Goal: Task Accomplishment & Management: Manage account settings

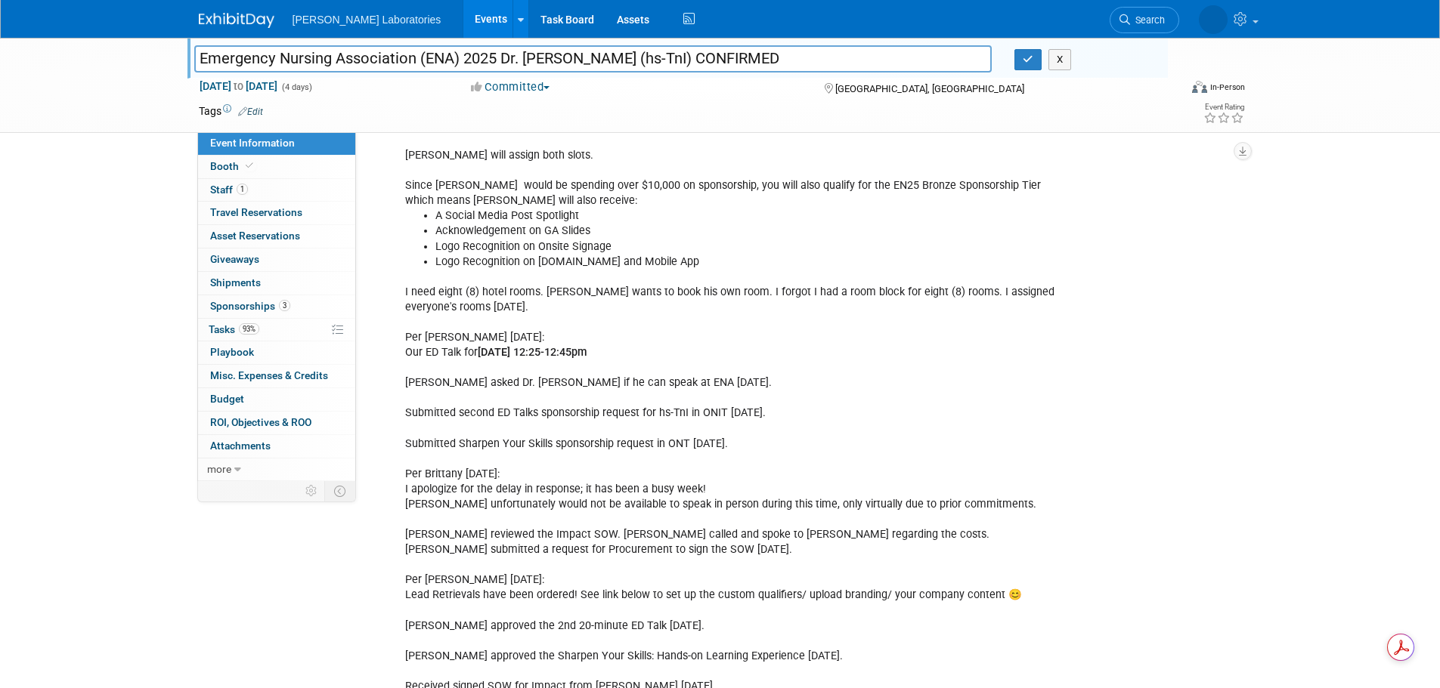
click at [463, 14] on link "Events" at bounding box center [490, 19] width 55 height 38
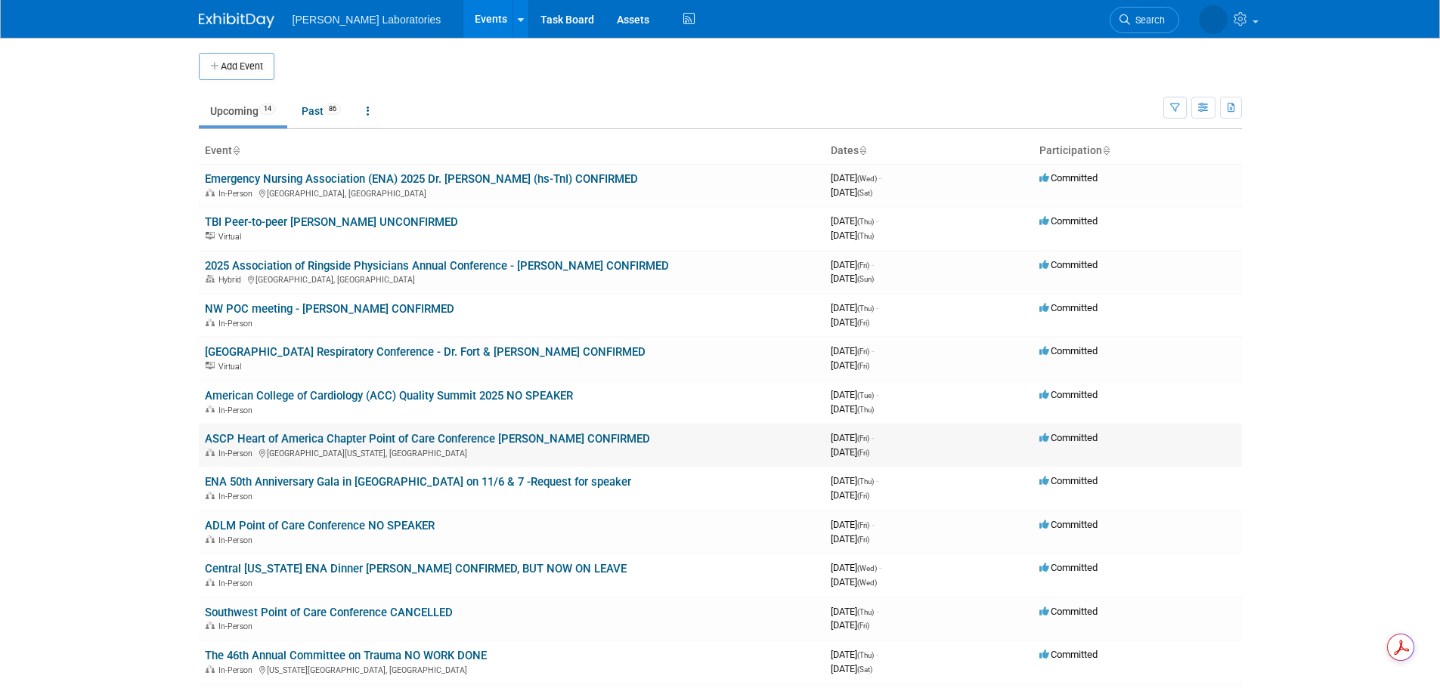
click at [444, 439] on link "ASCP Heart of America Chapter Point of Care Conference [PERSON_NAME] CONFIRMED" at bounding box center [427, 439] width 445 height 14
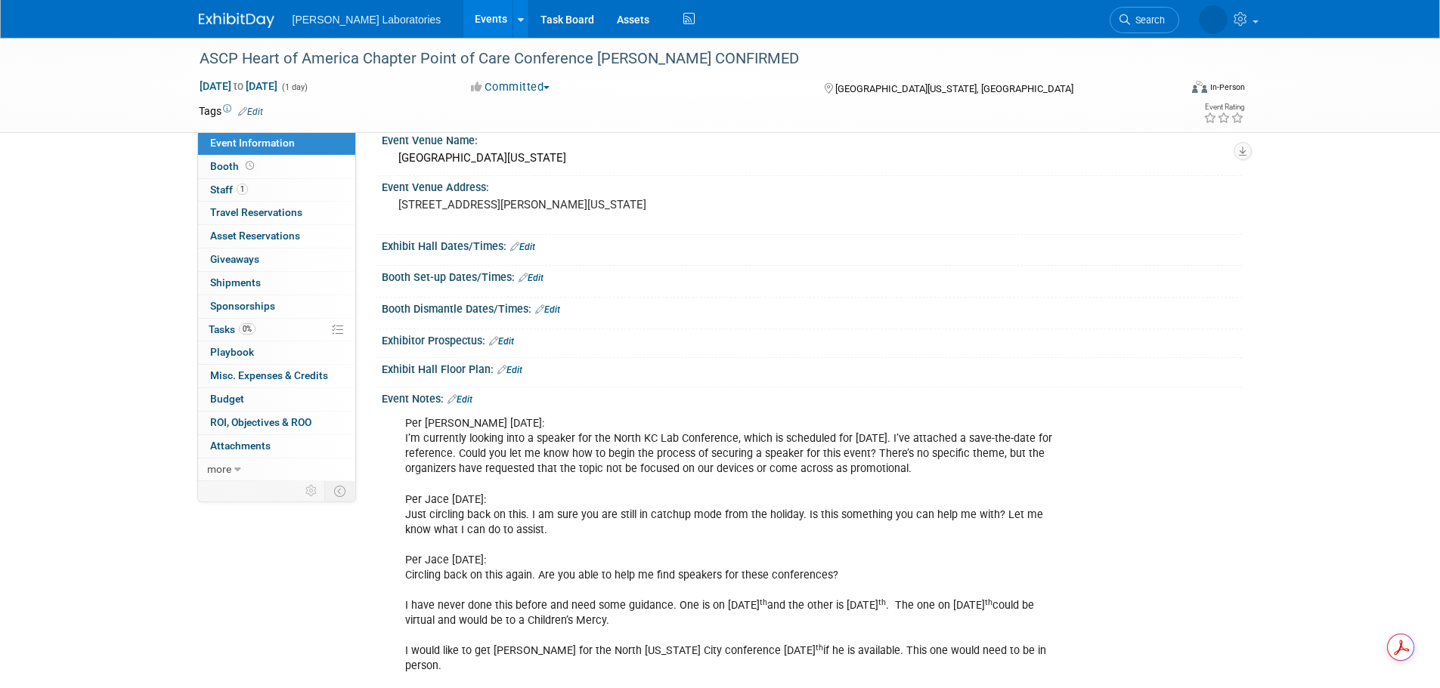
scroll to position [46, 0]
drag, startPoint x: 466, startPoint y: 397, endPoint x: 475, endPoint y: 397, distance: 9.1
click at [466, 397] on link "Edit" at bounding box center [459, 401] width 25 height 11
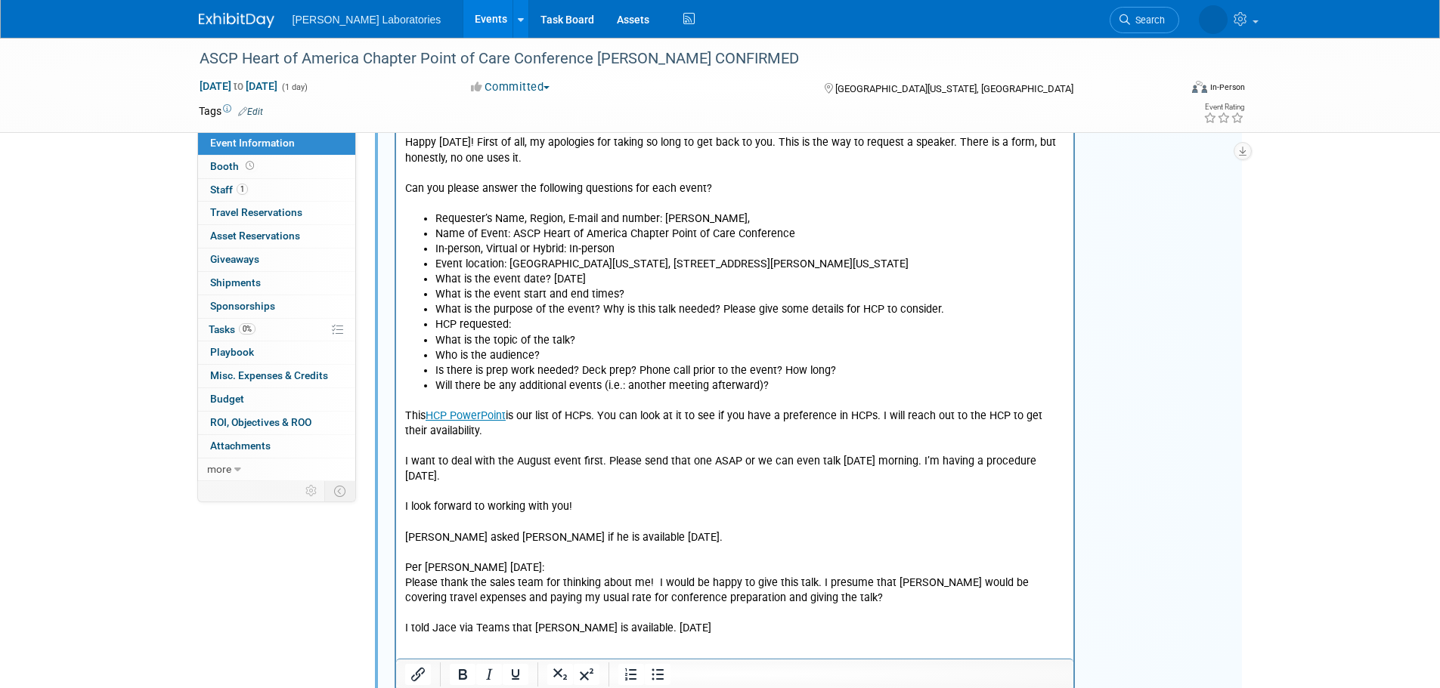
scroll to position [765, 0]
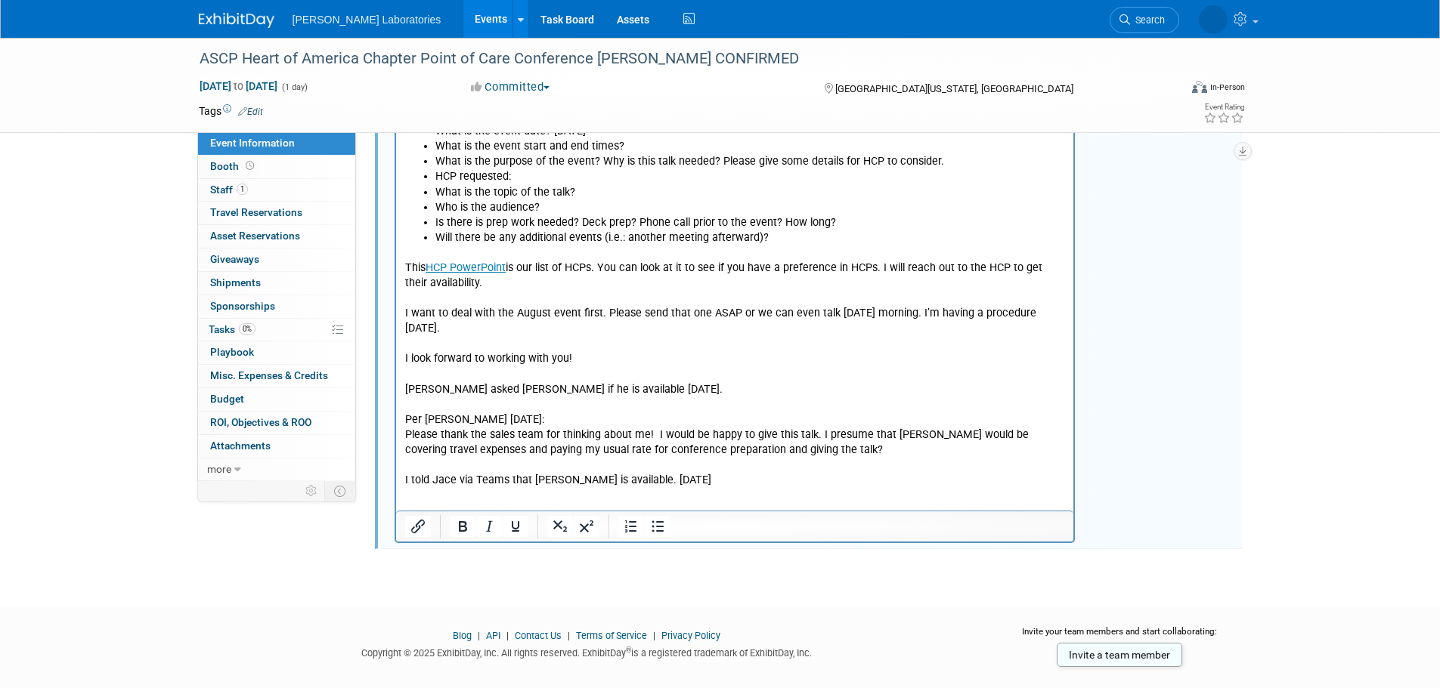
click at [750, 465] on p "This HCP PowerPoint is our list of HCPs. You can look at it to see if you have …" at bounding box center [734, 367] width 660 height 243
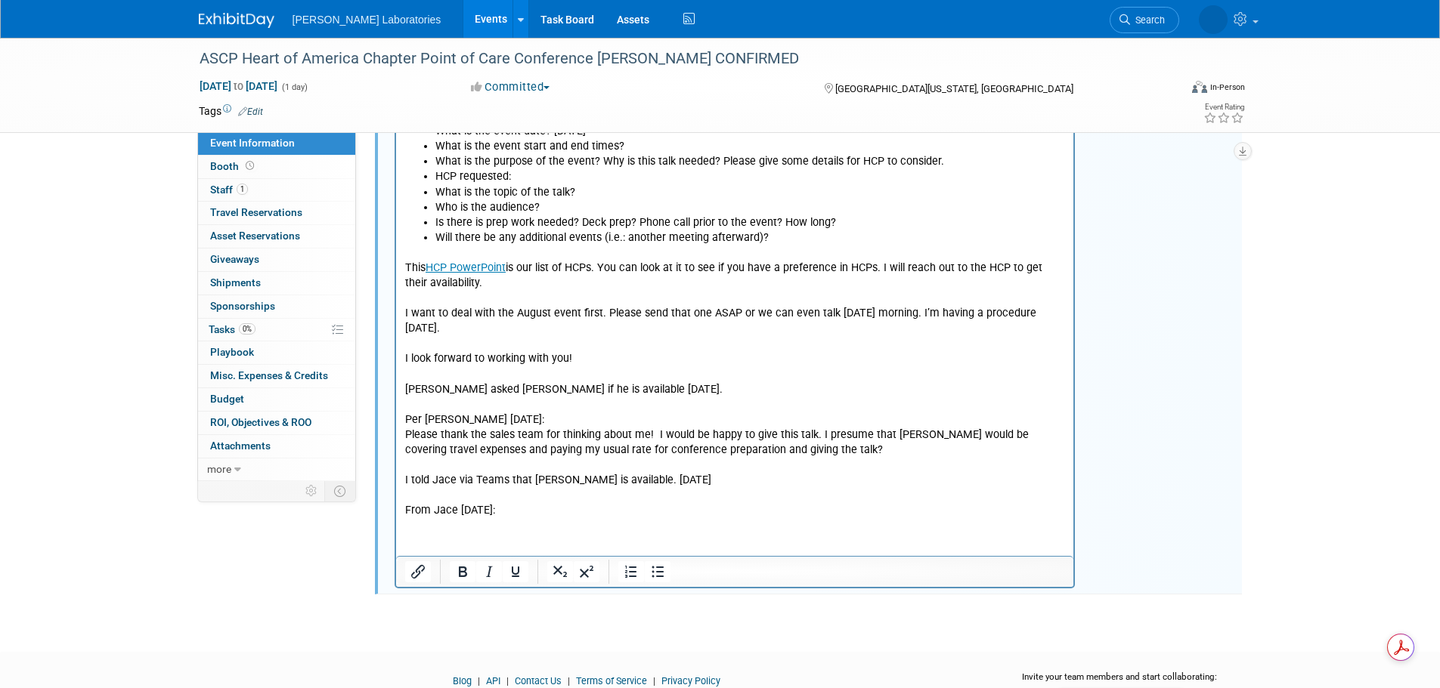
click at [537, 530] on html "Per Jace Bausch 7/2/25: I’m currently looking into a speaker for the North KC L…" at bounding box center [734, 114] width 678 height 840
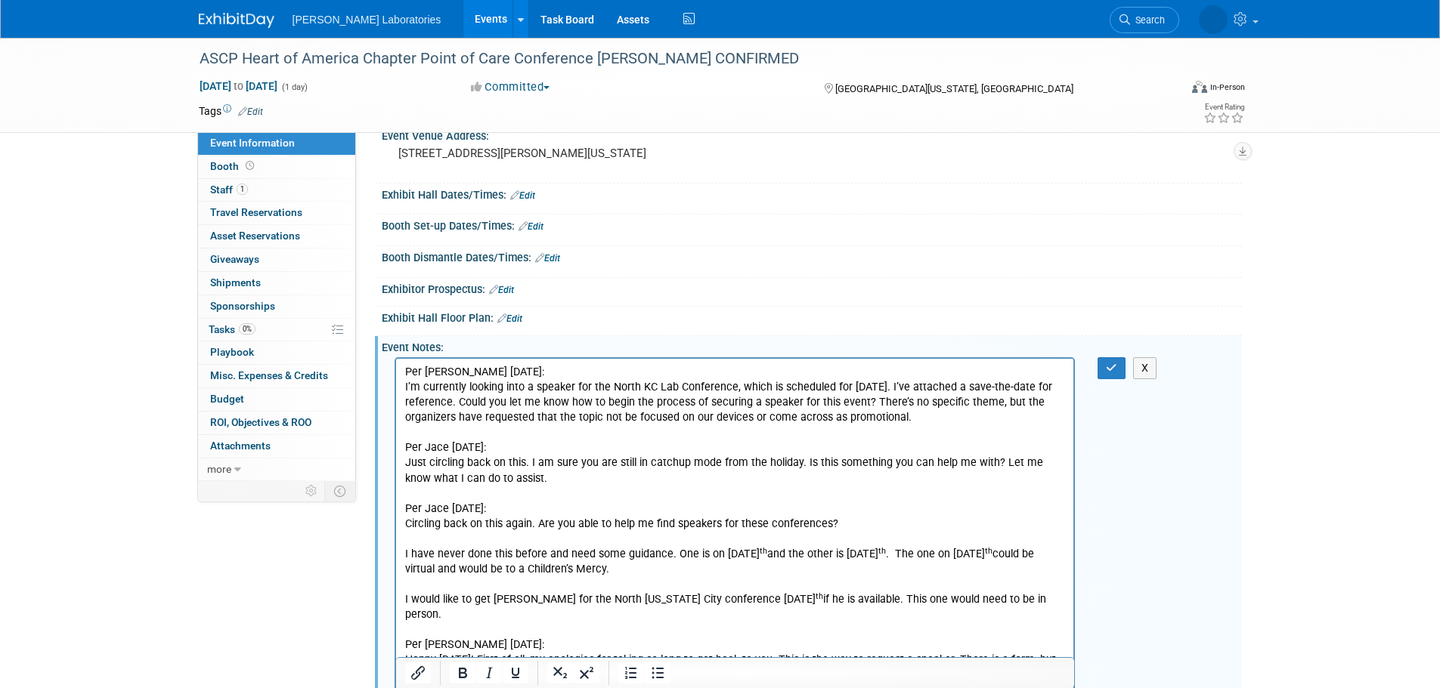
scroll to position [95, 0]
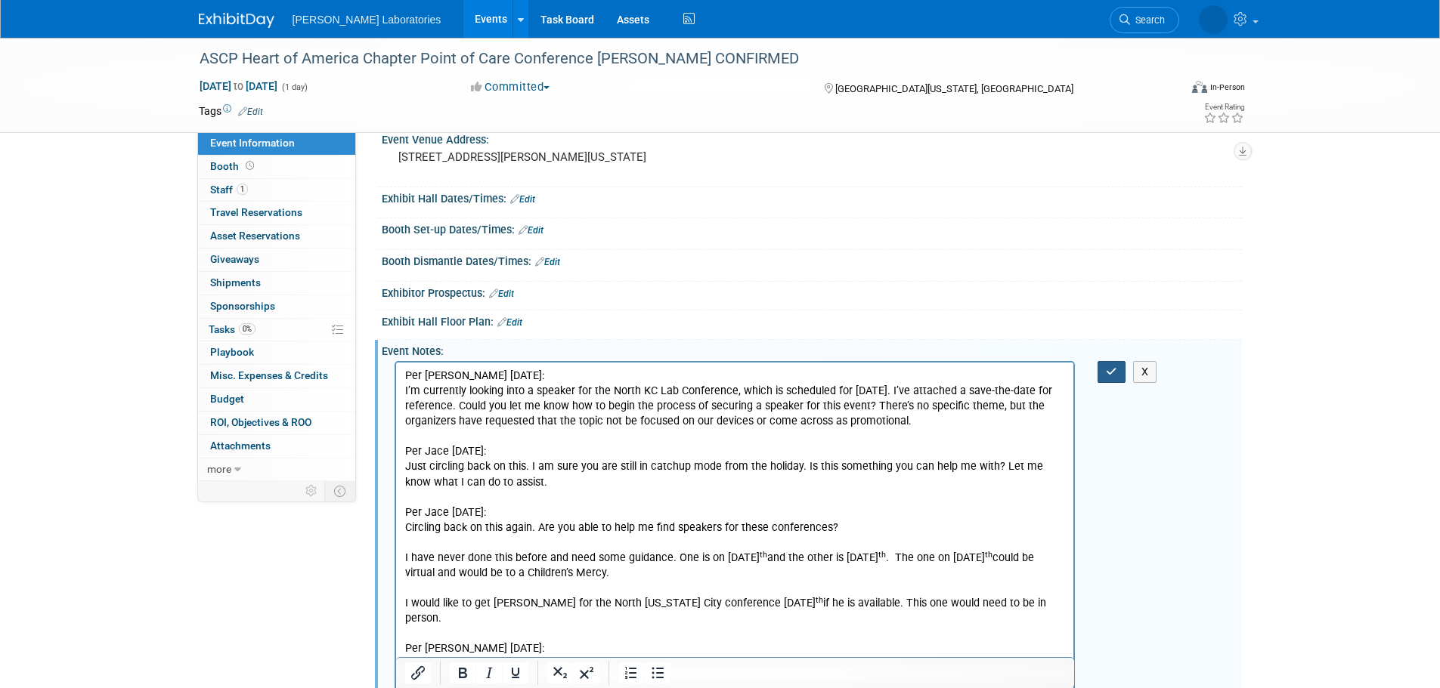
click at [1111, 374] on icon "button" at bounding box center [1111, 372] width 11 height 11
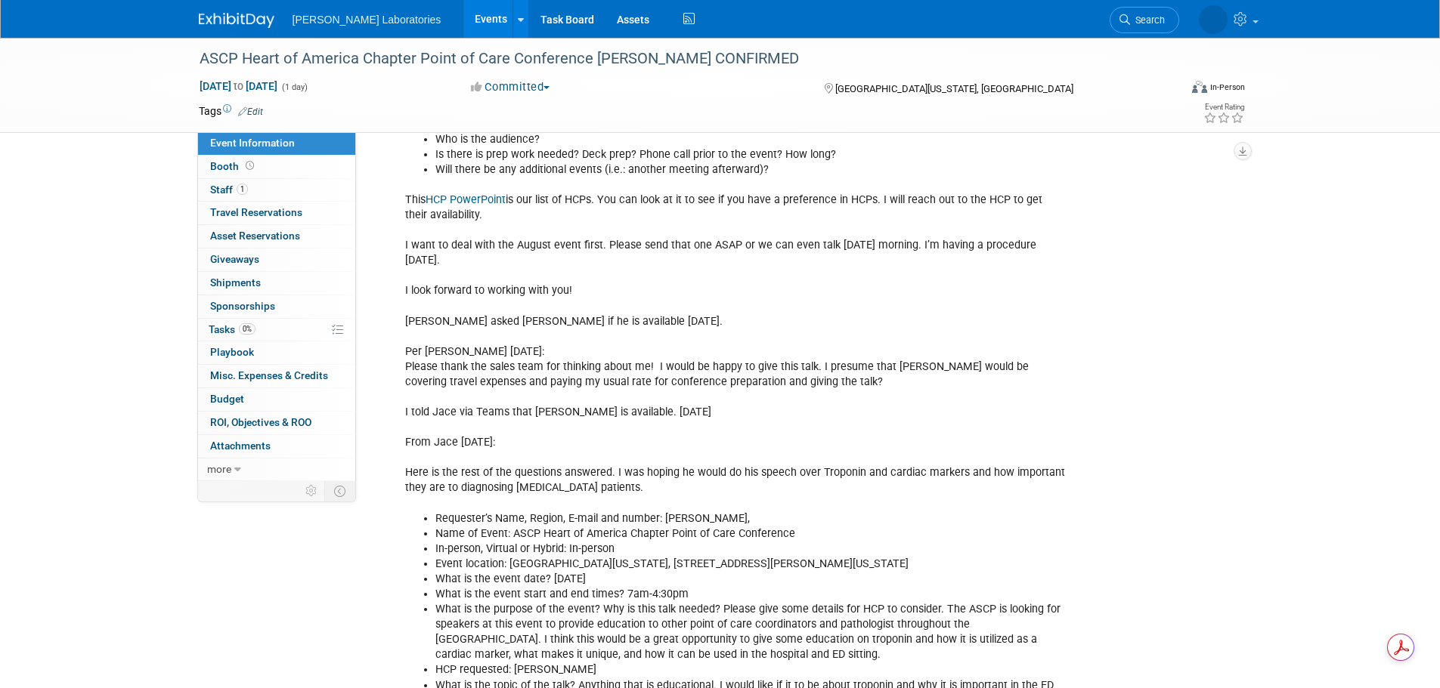
scroll to position [851, 0]
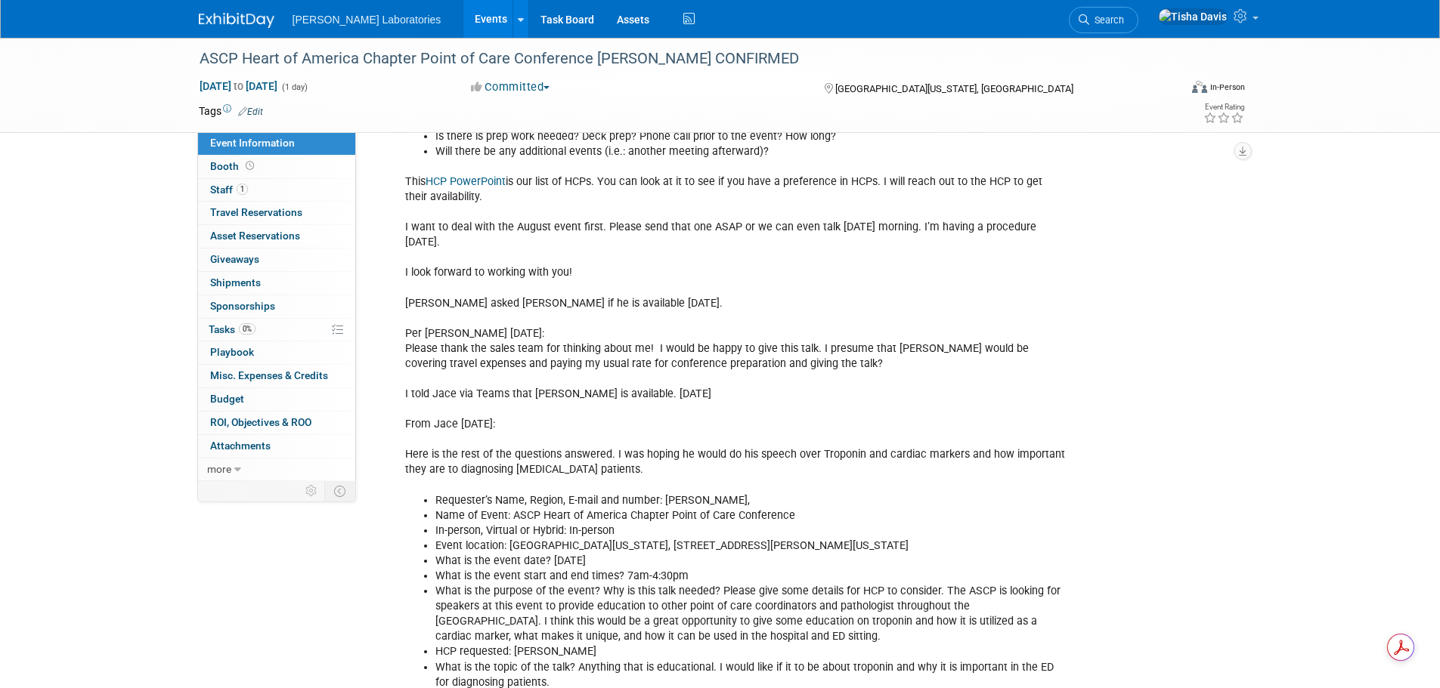
drag, startPoint x: 682, startPoint y: 384, endPoint x: 630, endPoint y: 376, distance: 52.1
click at [682, 384] on div "Per Jace Bausch 7/2/25: I’m currently looking into a speaker for the North KC L…" at bounding box center [734, 228] width 681 height 1244
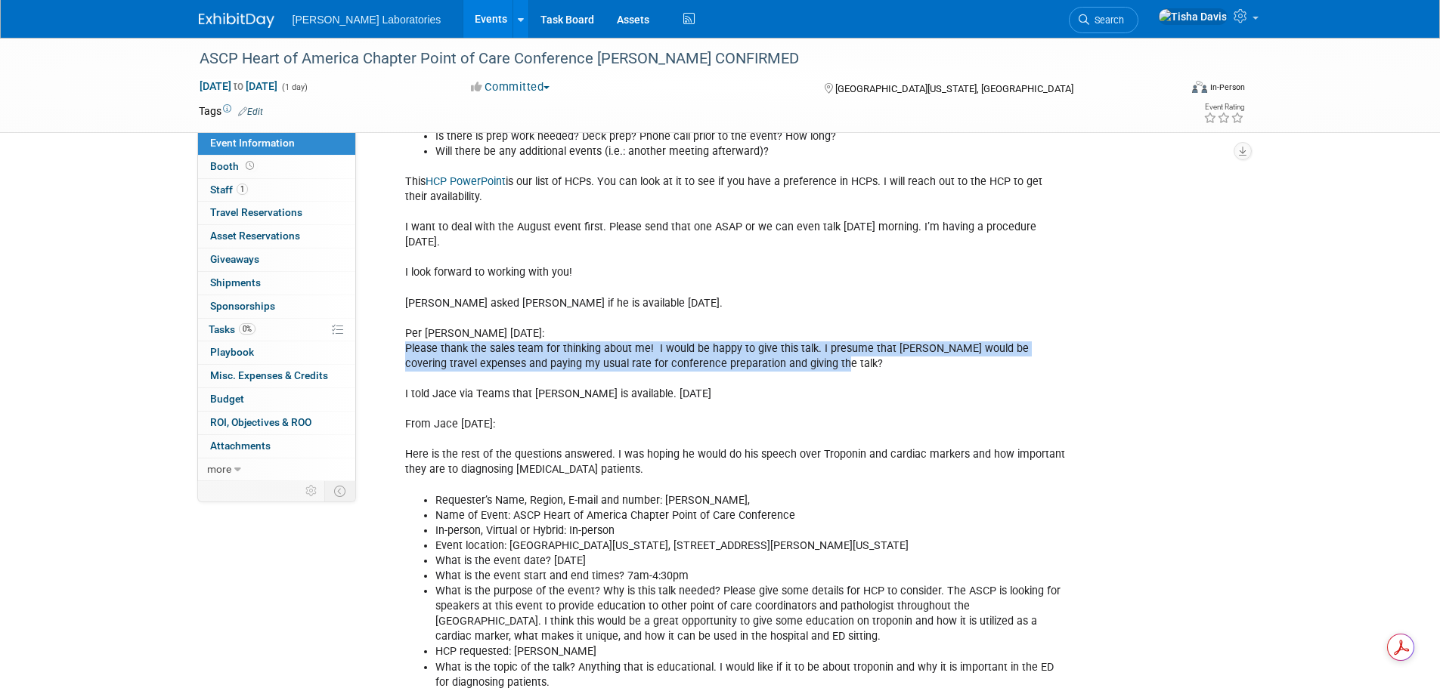
drag, startPoint x: 405, startPoint y: 333, endPoint x: 824, endPoint y: 349, distance: 419.7
click at [824, 349] on div "Per Jace Bausch 7/2/25: I’m currently looking into a speaker for the North KC L…" at bounding box center [734, 228] width 681 height 1244
copy div "Please thank the sales team for thinking about me! I would be happy to give thi…"
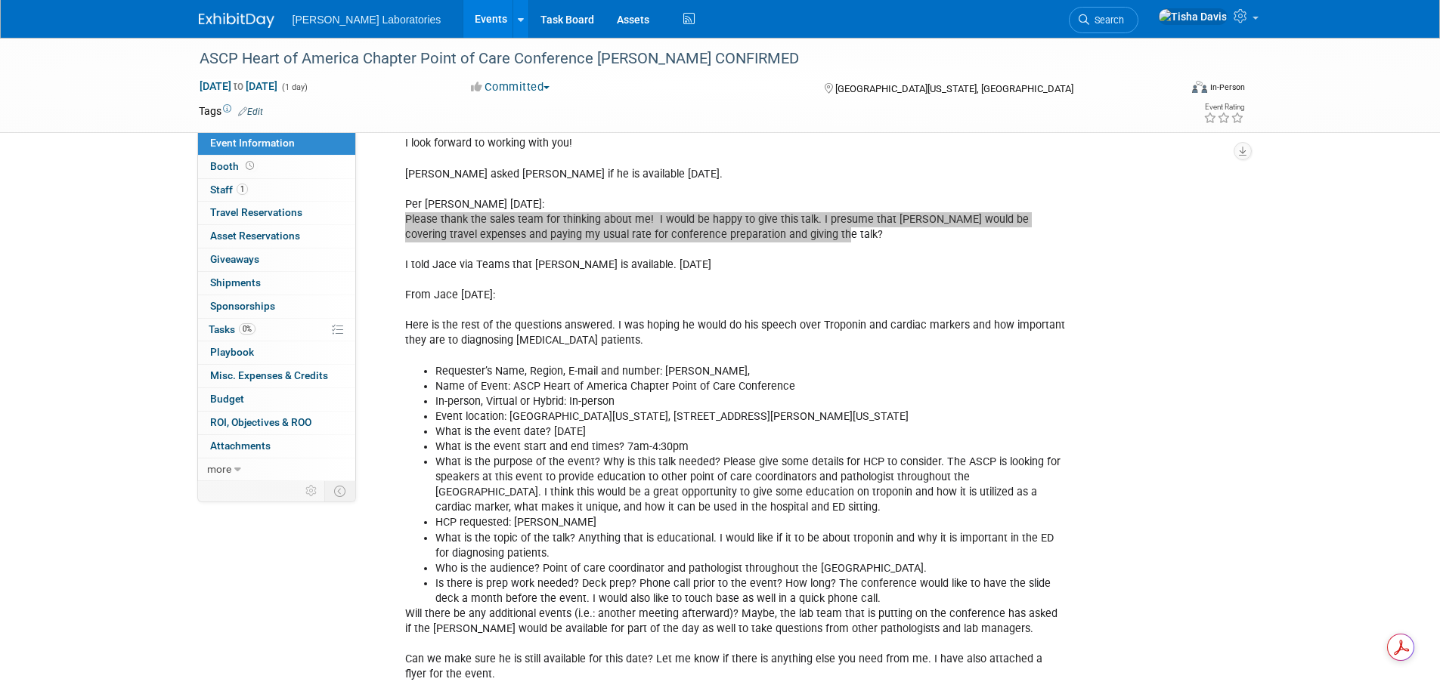
scroll to position [982, 0]
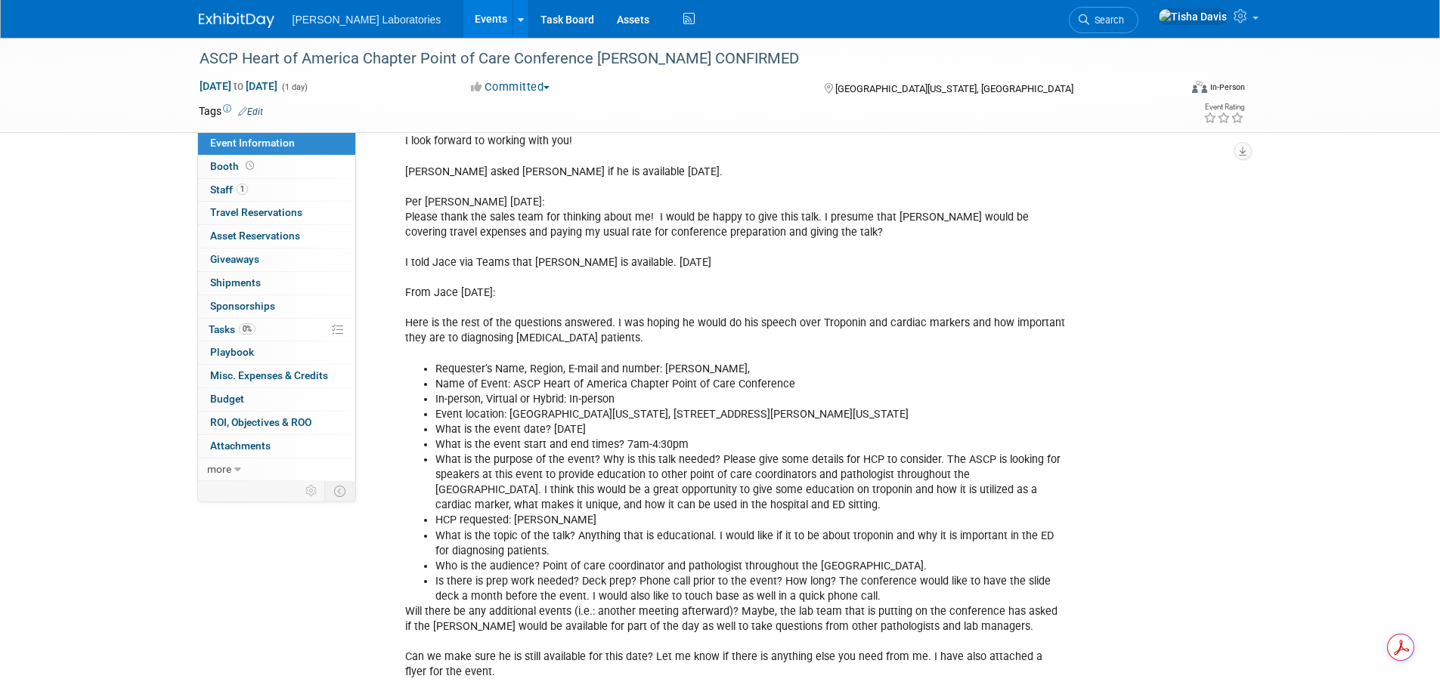
click at [795, 603] on div "Per Jace Bausch 7/2/25: I’m currently looking into a speaker for the North KC L…" at bounding box center [734, 96] width 681 height 1244
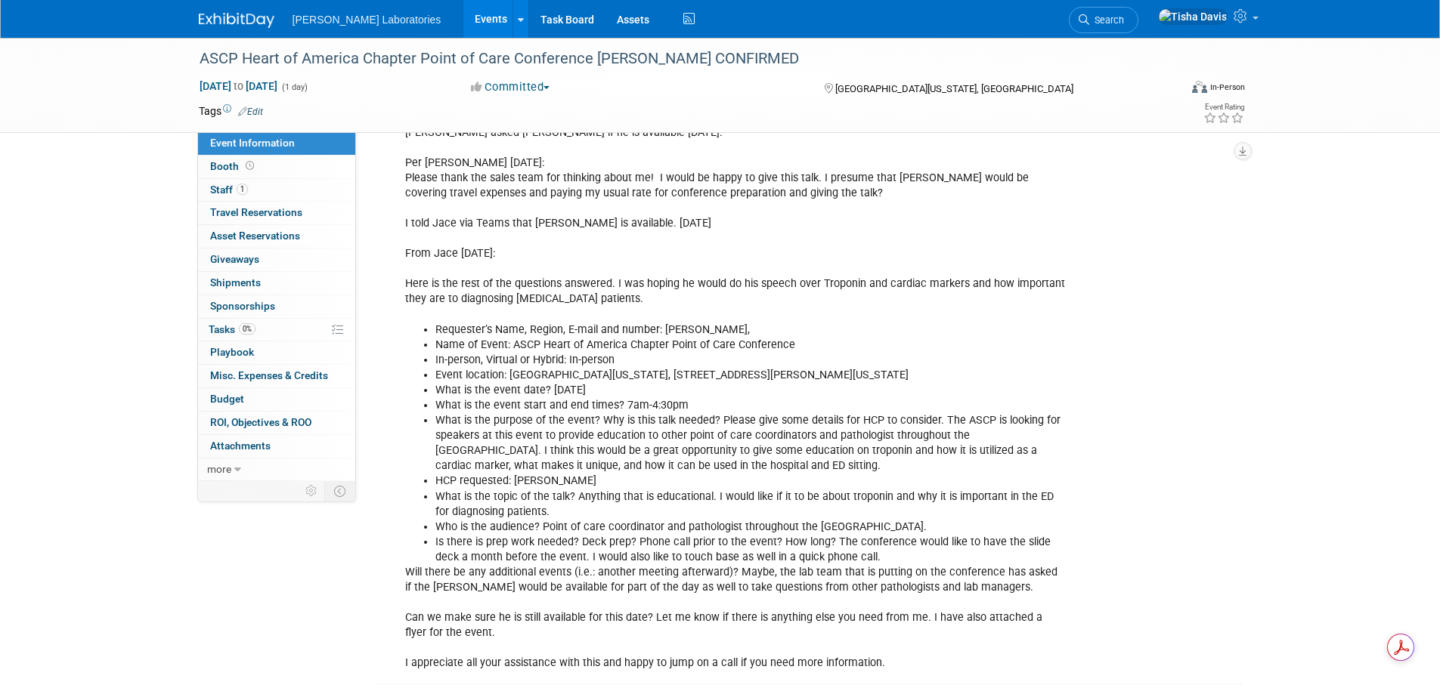
scroll to position [1058, 0]
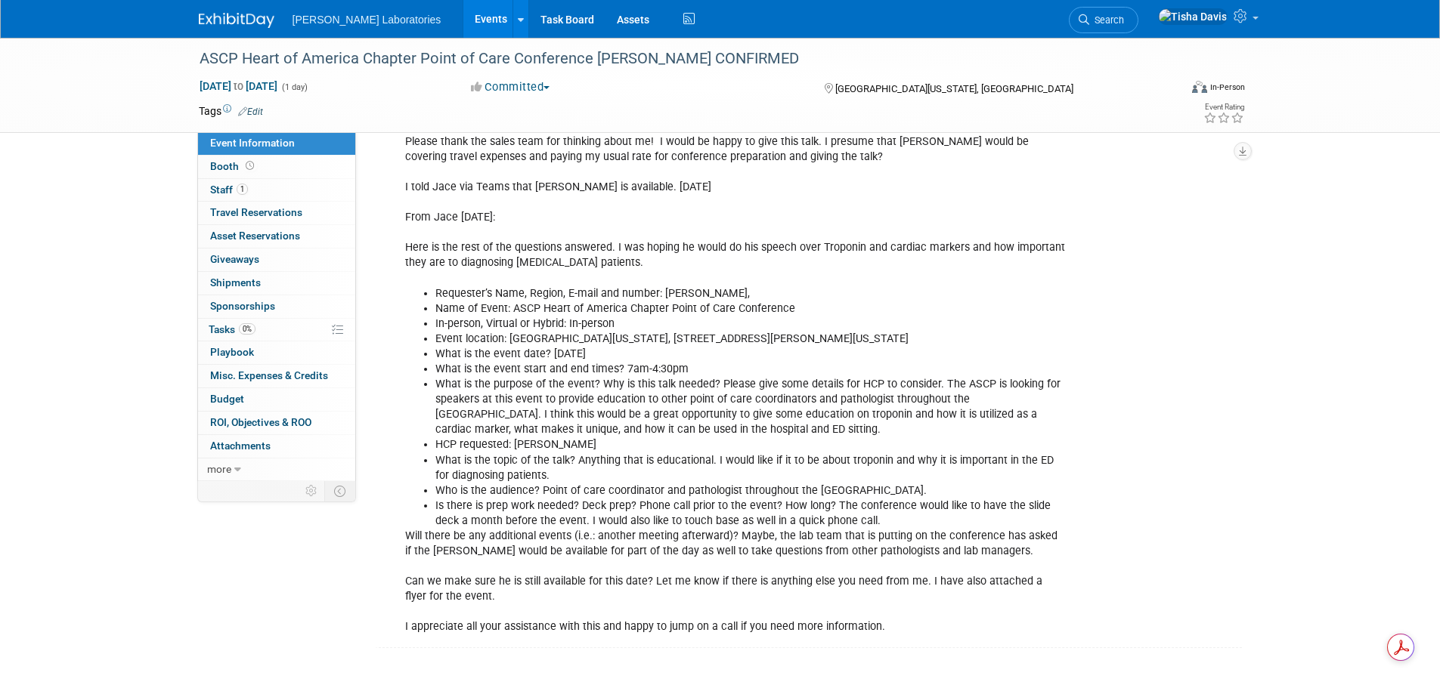
click at [772, 521] on div "Per Jace Bausch 7/2/25: I’m currently looking into a speaker for the North KC L…" at bounding box center [734, 20] width 681 height 1244
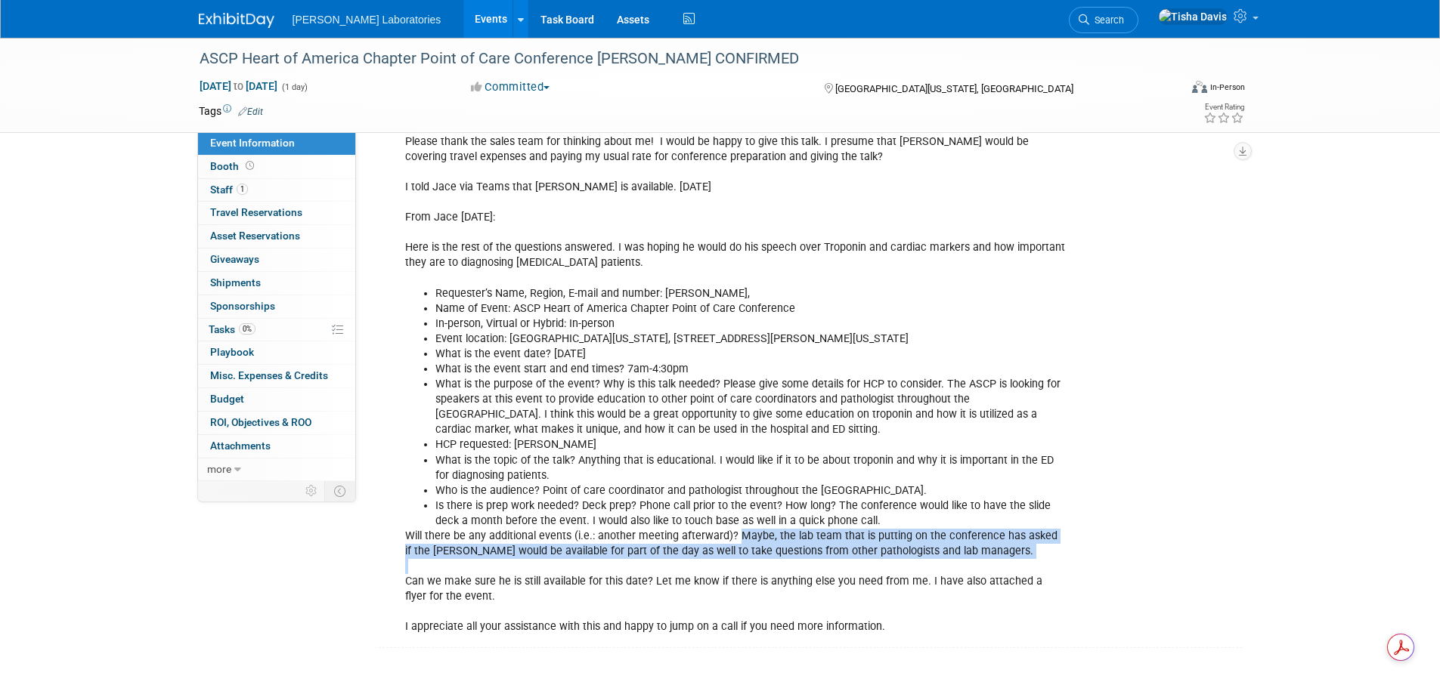
drag, startPoint x: 735, startPoint y: 520, endPoint x: 951, endPoint y: 548, distance: 217.9
click at [951, 548] on div "Per Jace Bausch 7/2/25: I’m currently looking into a speaker for the North KC L…" at bounding box center [734, 20] width 681 height 1244
copy div "Maybe, the lab team that is putting on the conference has asked if the Dr. Mahl…"
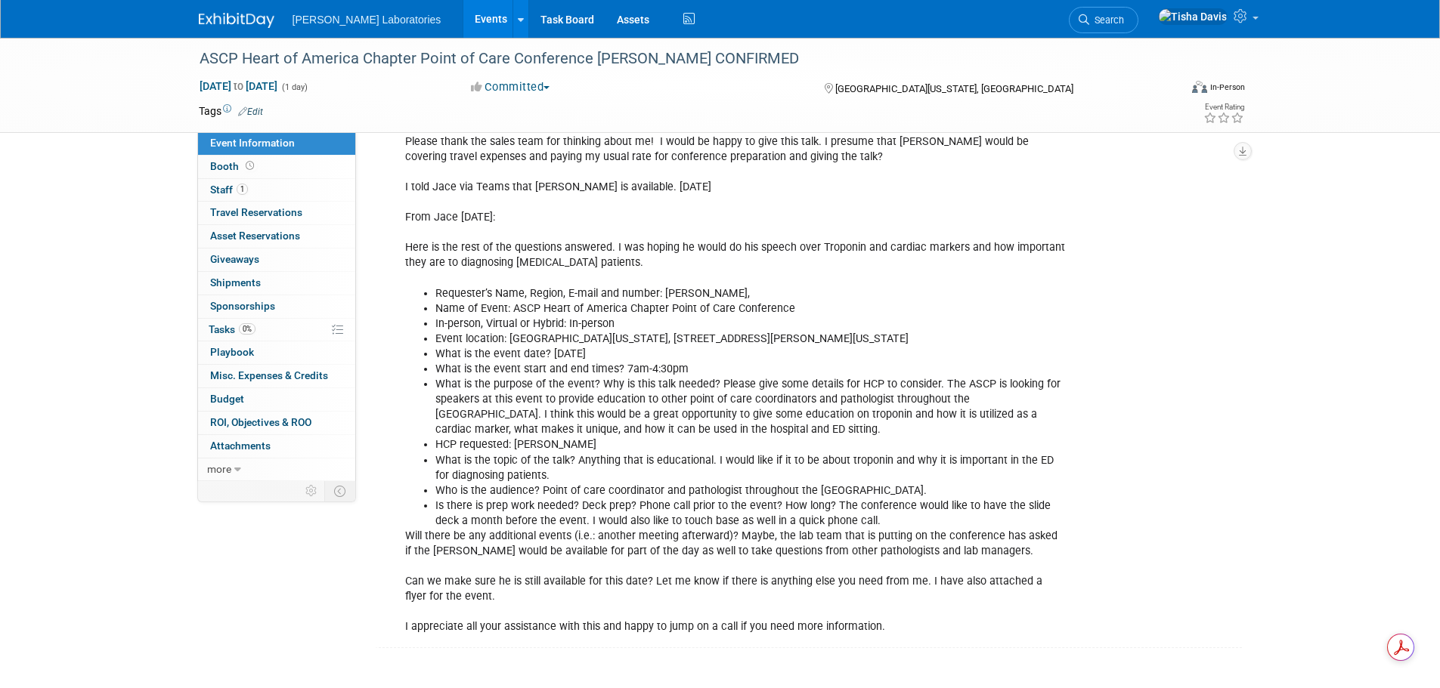
click at [1120, 524] on div "Per Jace Bausch 7/2/25: I’m currently looking into a speaker for the North KC L…" at bounding box center [812, 19] width 860 height 1249
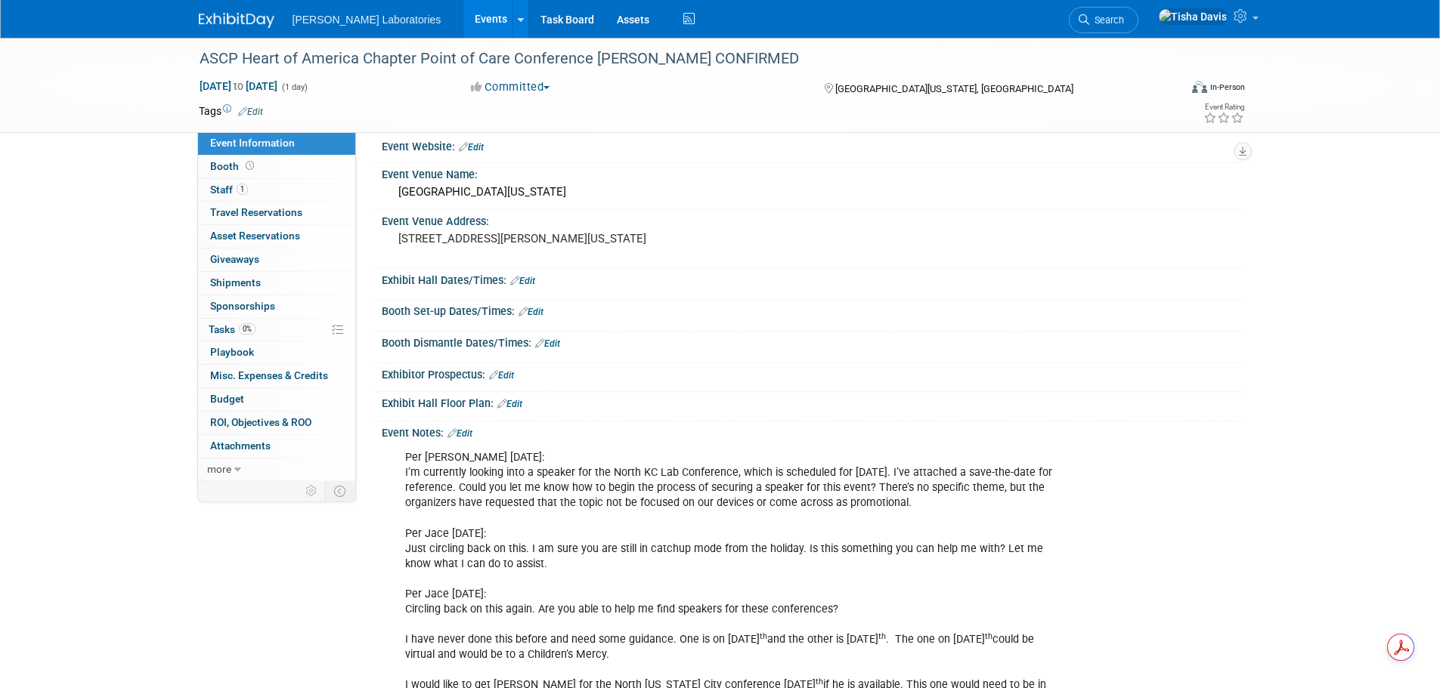
scroll to position [0, 0]
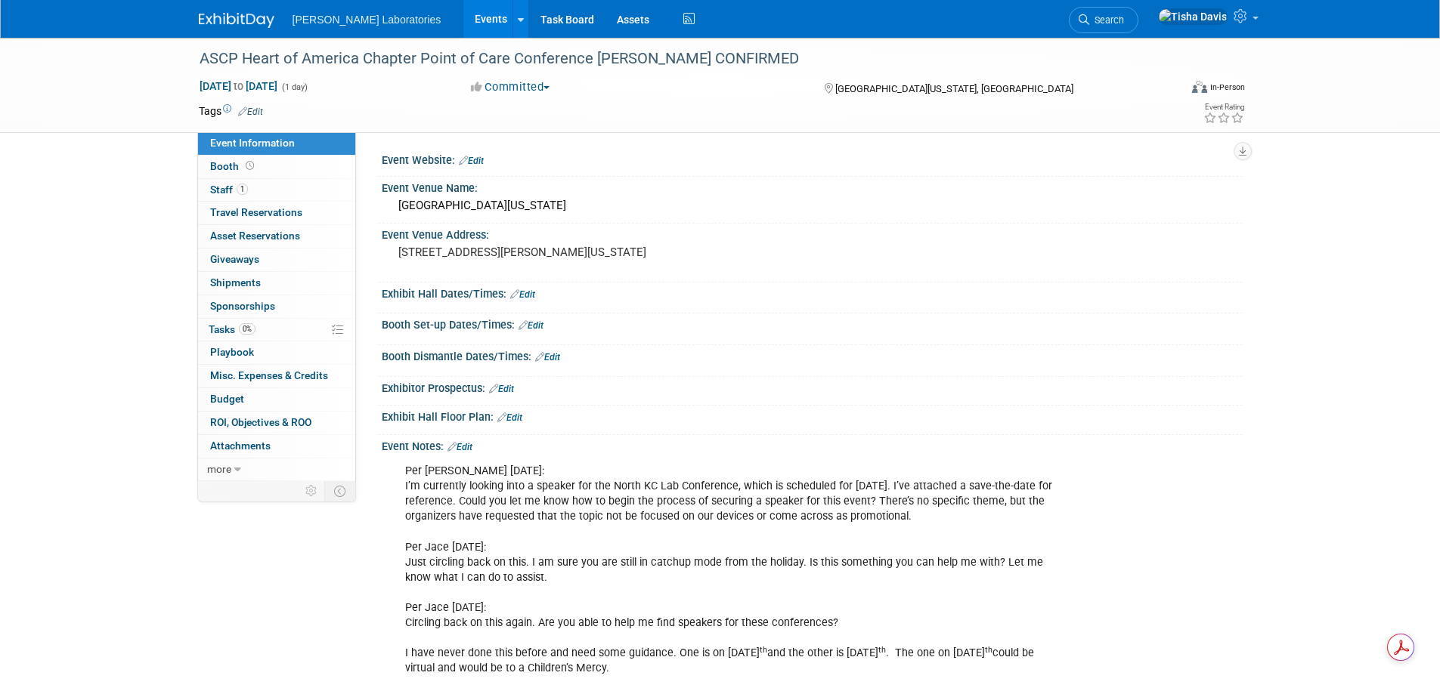
click at [469, 445] on link "Edit" at bounding box center [459, 447] width 25 height 11
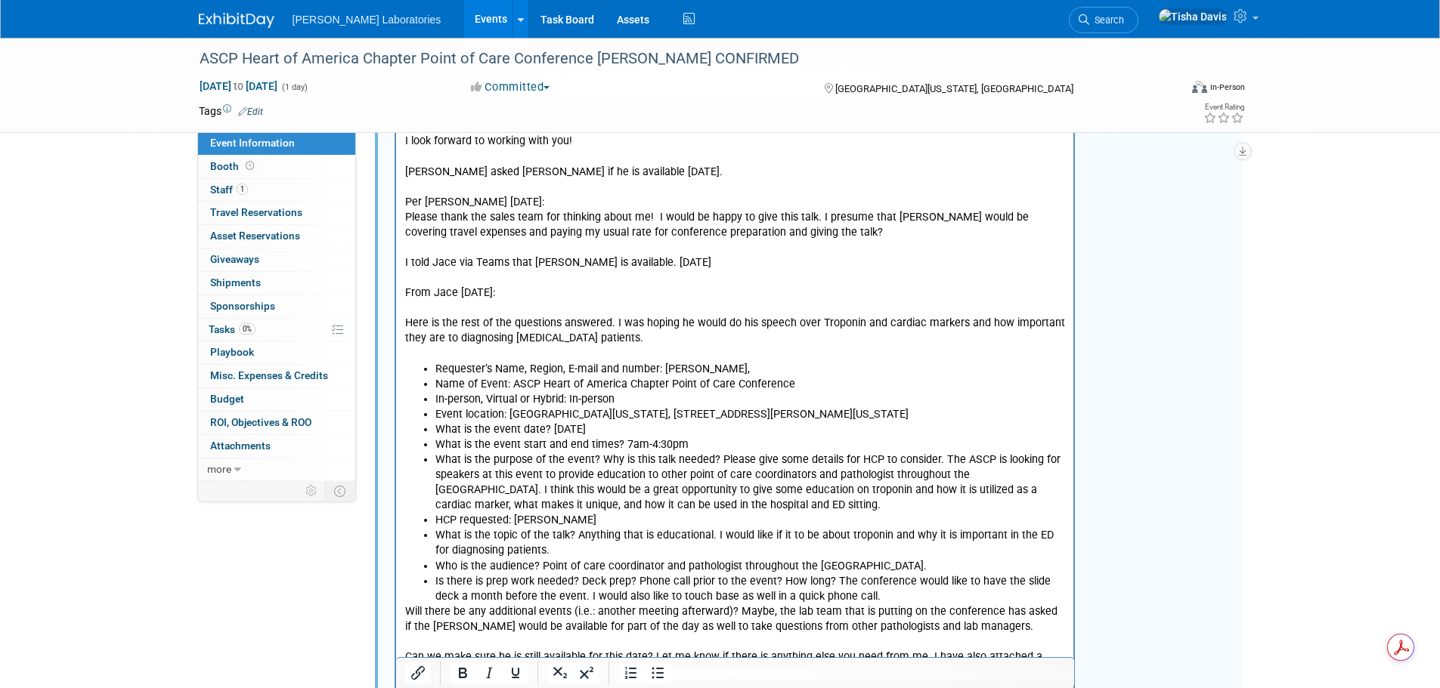
scroll to position [1205, 0]
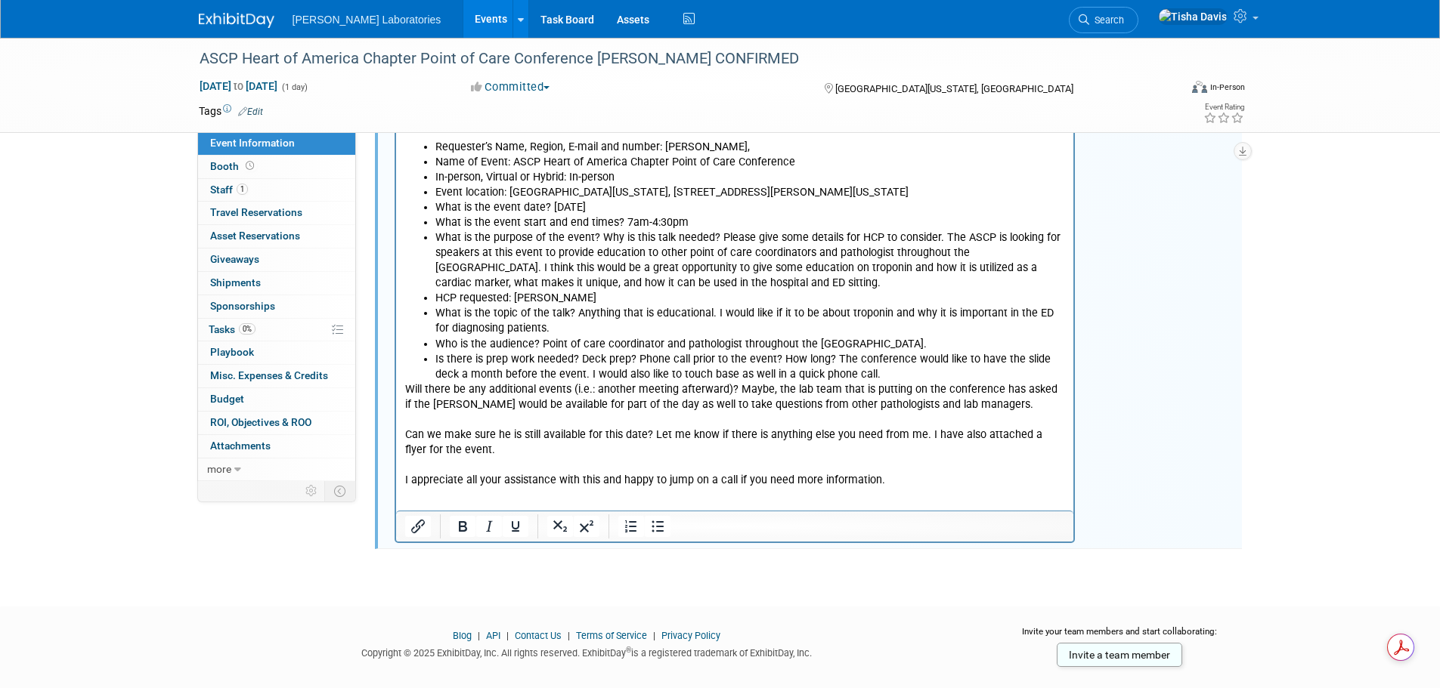
click at [955, 459] on p "Will there be any additional events (i.e.: another meeting afterward)? Maybe, t…" at bounding box center [734, 436] width 660 height 107
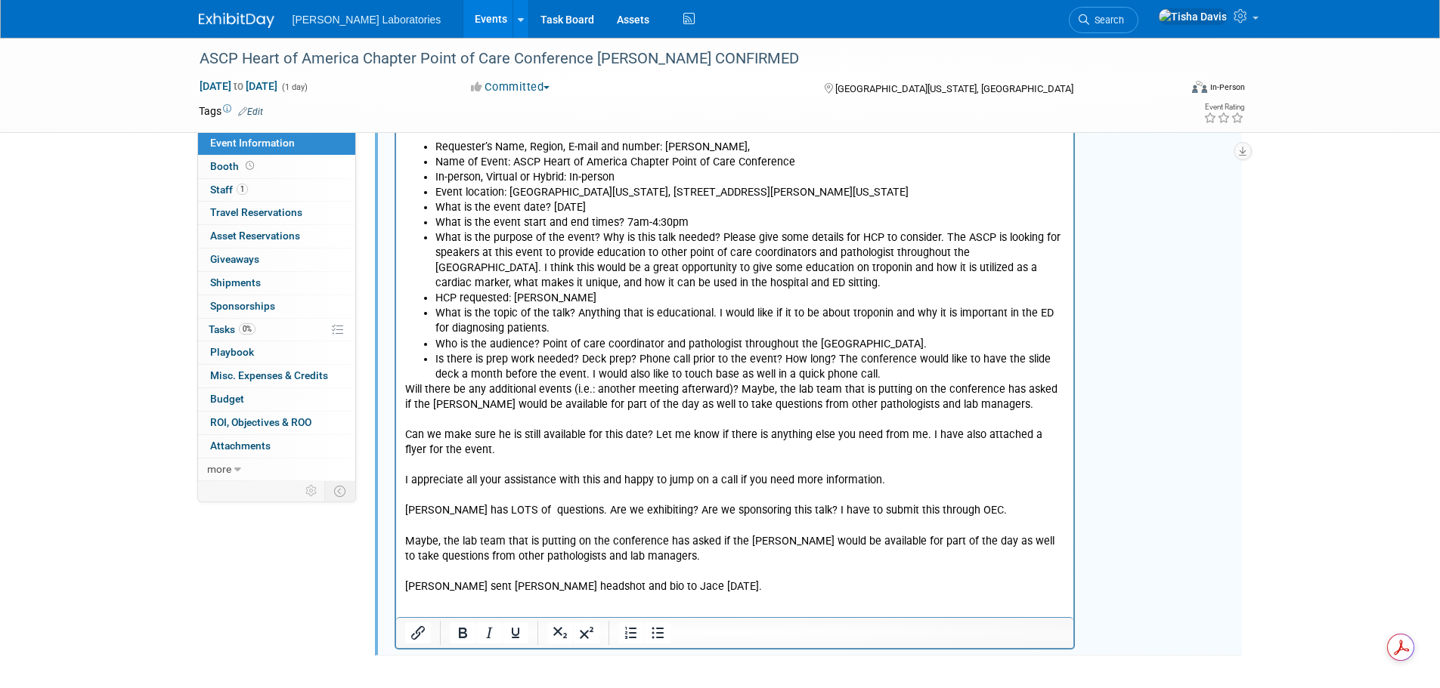
click at [702, 565] on p "Rich Text Area. Press ALT-0 for help." at bounding box center [734, 572] width 660 height 15
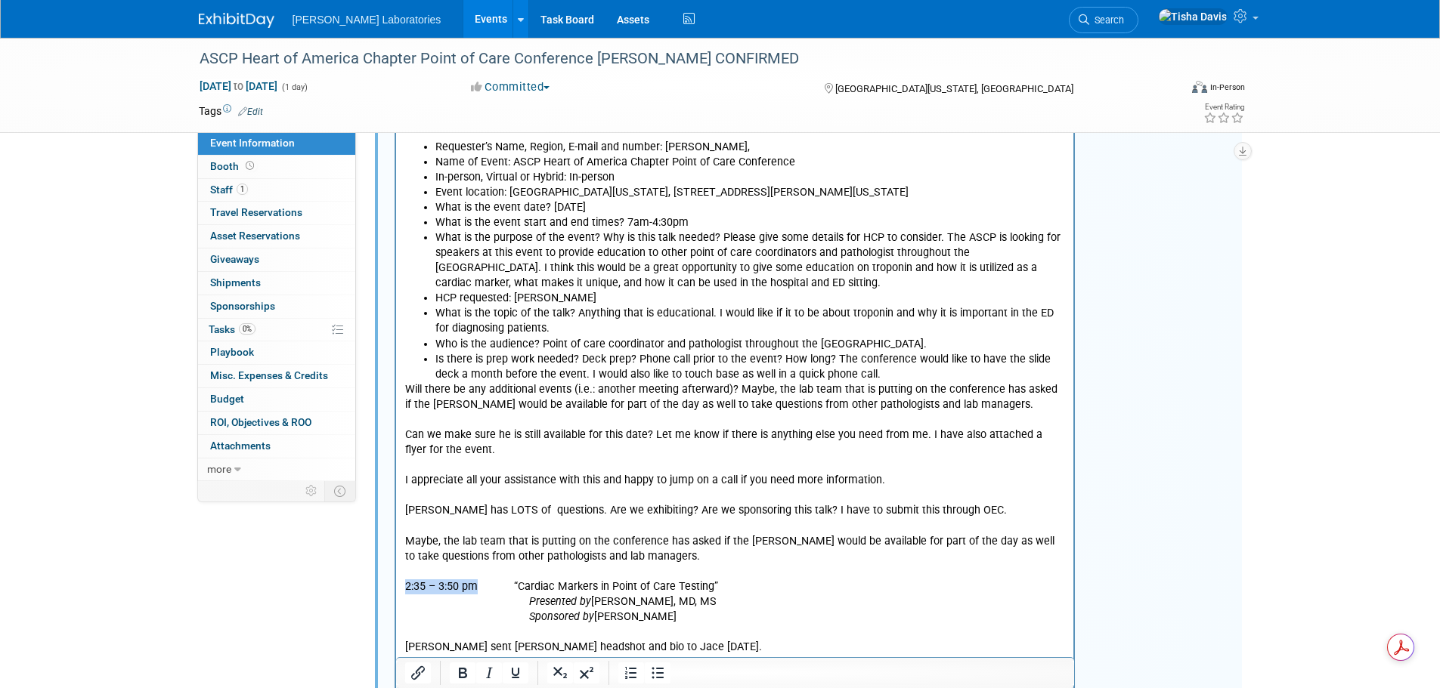
drag, startPoint x: 406, startPoint y: 571, endPoint x: 476, endPoint y: 574, distance: 70.3
click at [476, 580] on p "2:35 – 3:50 pm “Cardiac Markers in Point of Care Testing”" at bounding box center [734, 587] width 660 height 15
click at [849, 595] on p "Presented by Simon A. Mahler, MD, MS" at bounding box center [734, 602] width 660 height 15
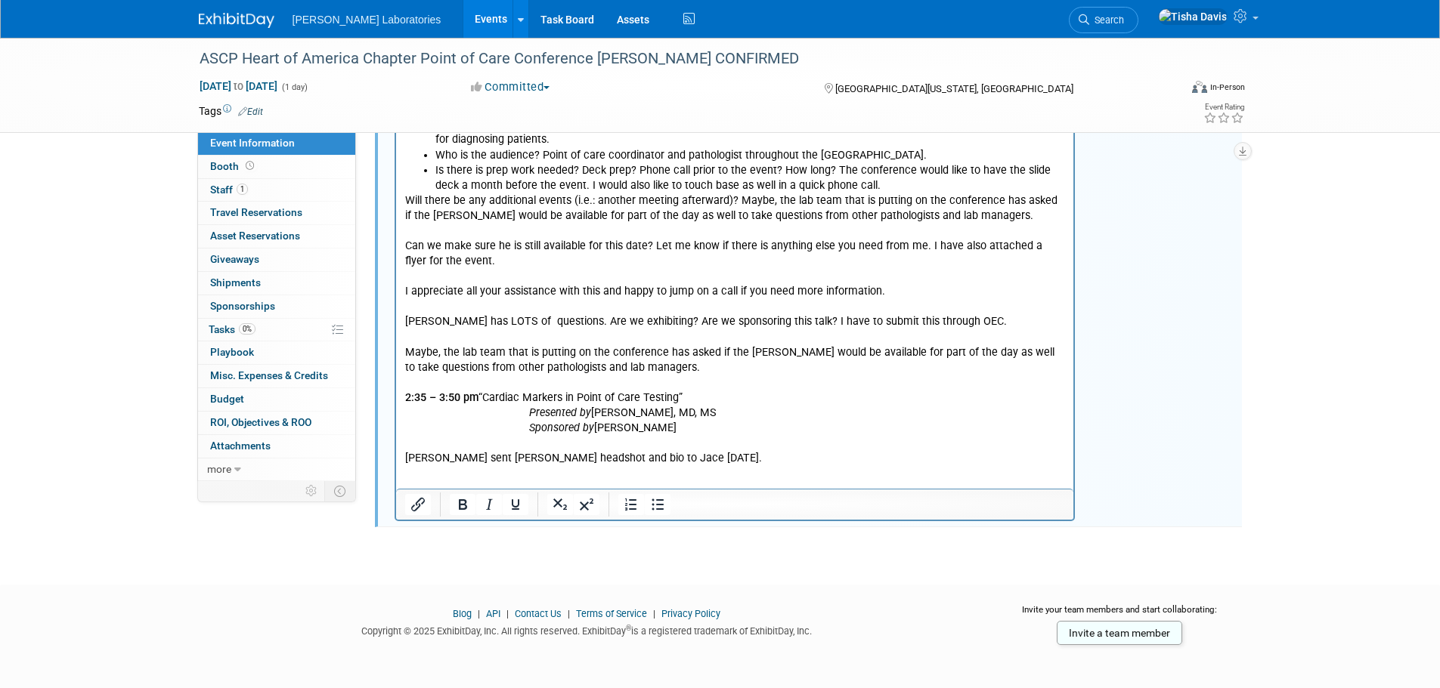
scroll to position [1396, 0]
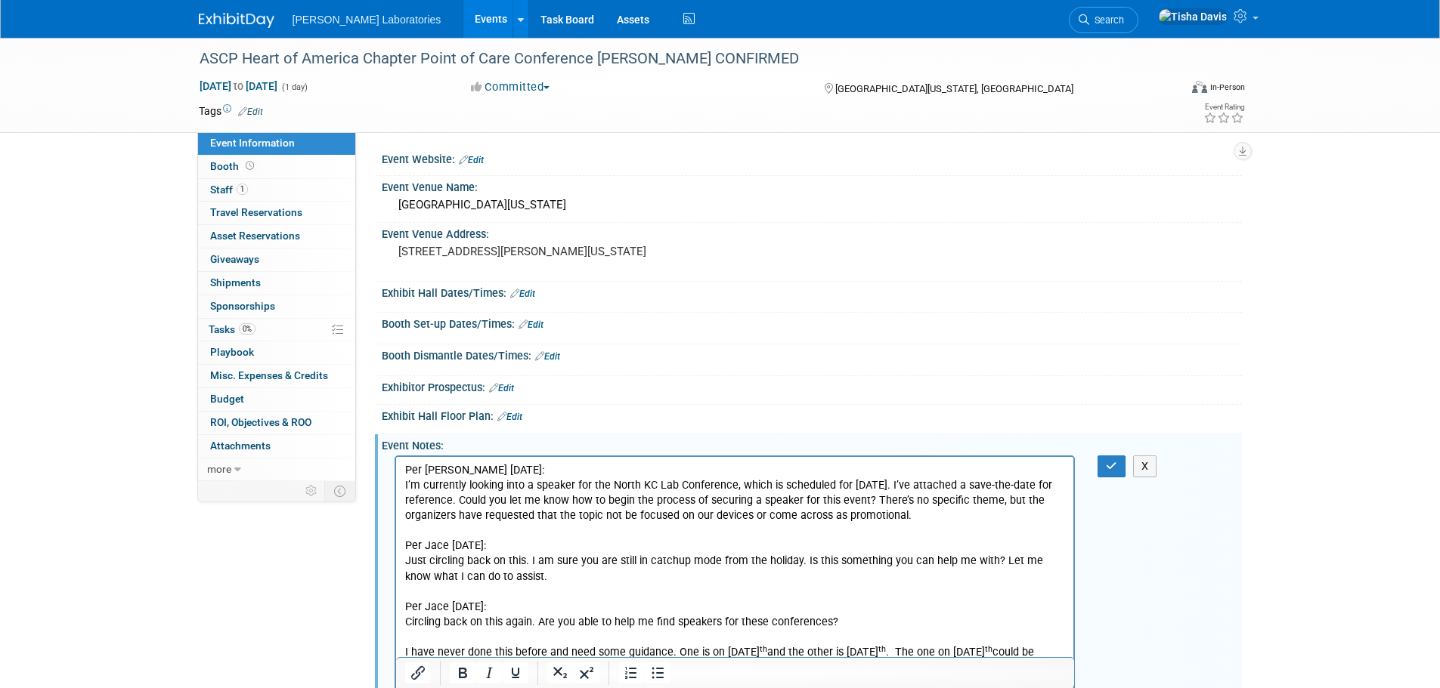
scroll to position [0, 0]
click at [1111, 469] on icon "button" at bounding box center [1111, 467] width 11 height 11
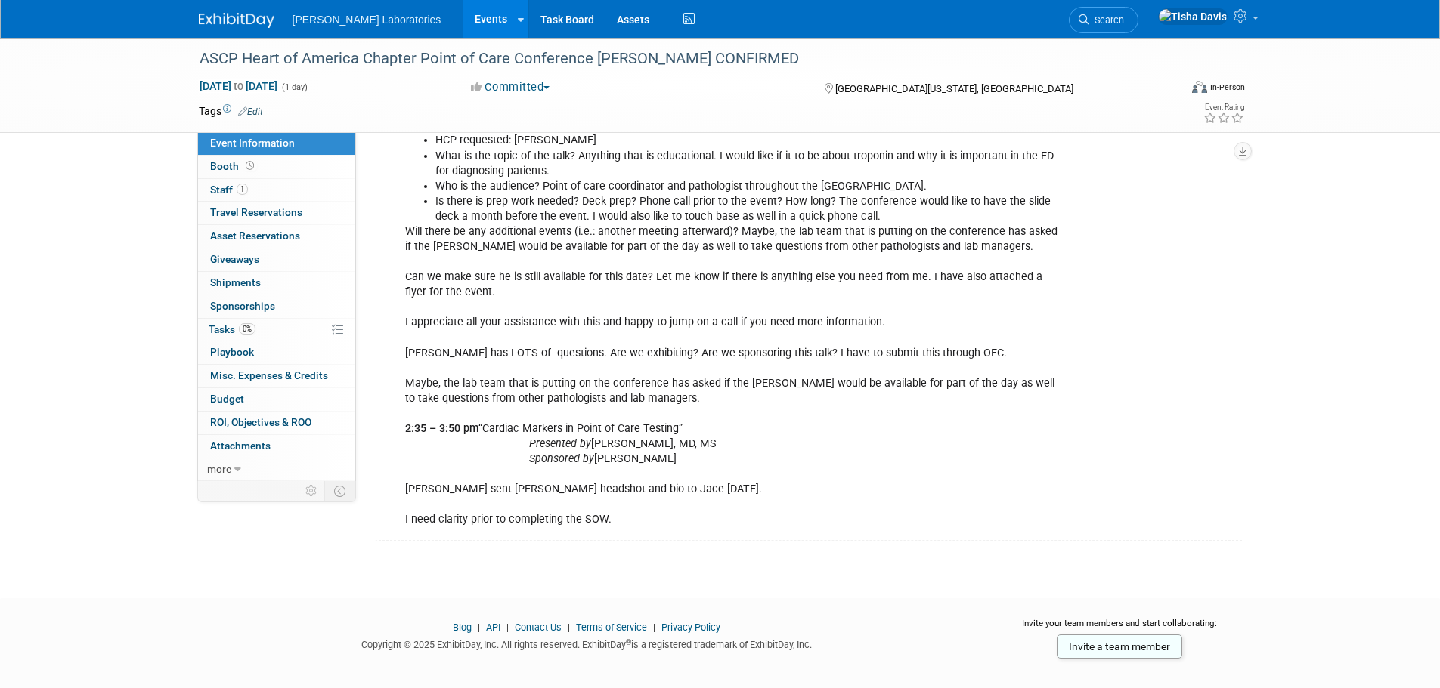
scroll to position [1363, 0]
click at [463, 18] on link "Events" at bounding box center [490, 19] width 55 height 38
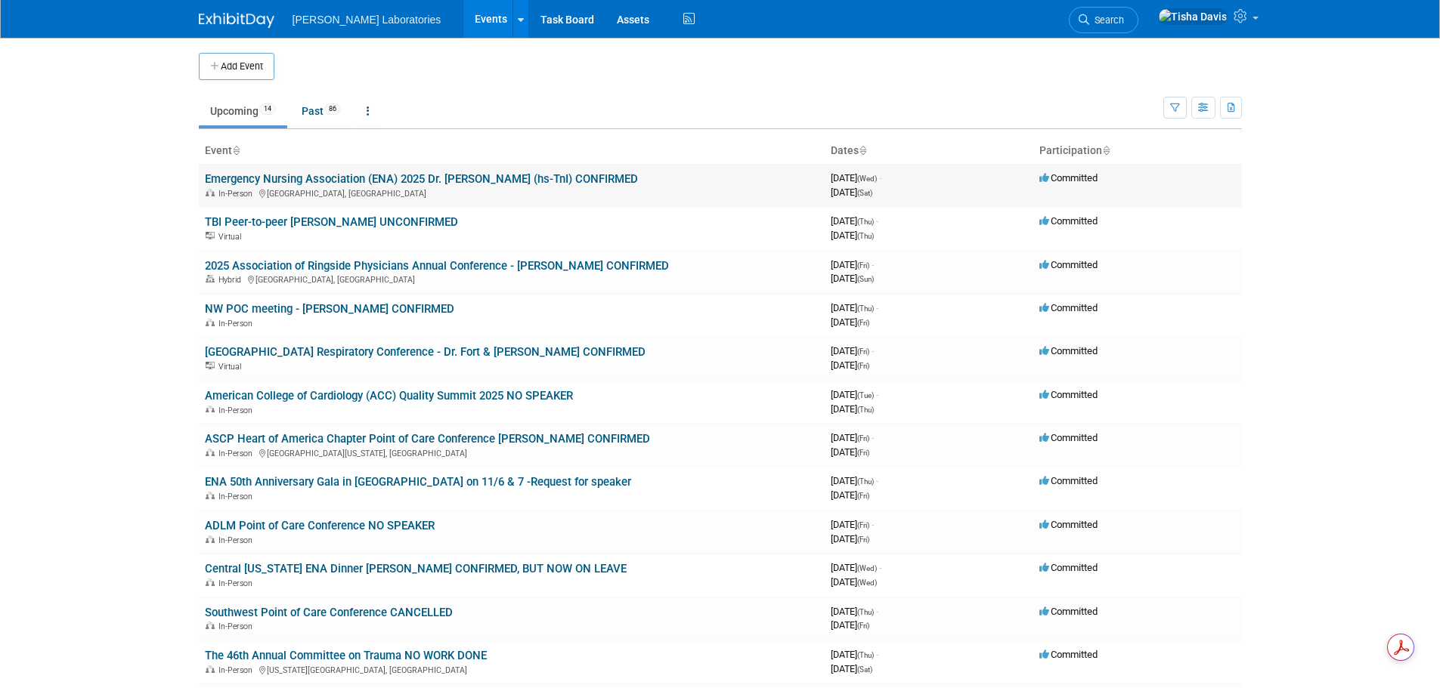
click at [435, 183] on link "Emergency Nursing Association (ENA) 2025 Dr. [PERSON_NAME] (hs-TnI) CONFIRMED" at bounding box center [421, 179] width 433 height 14
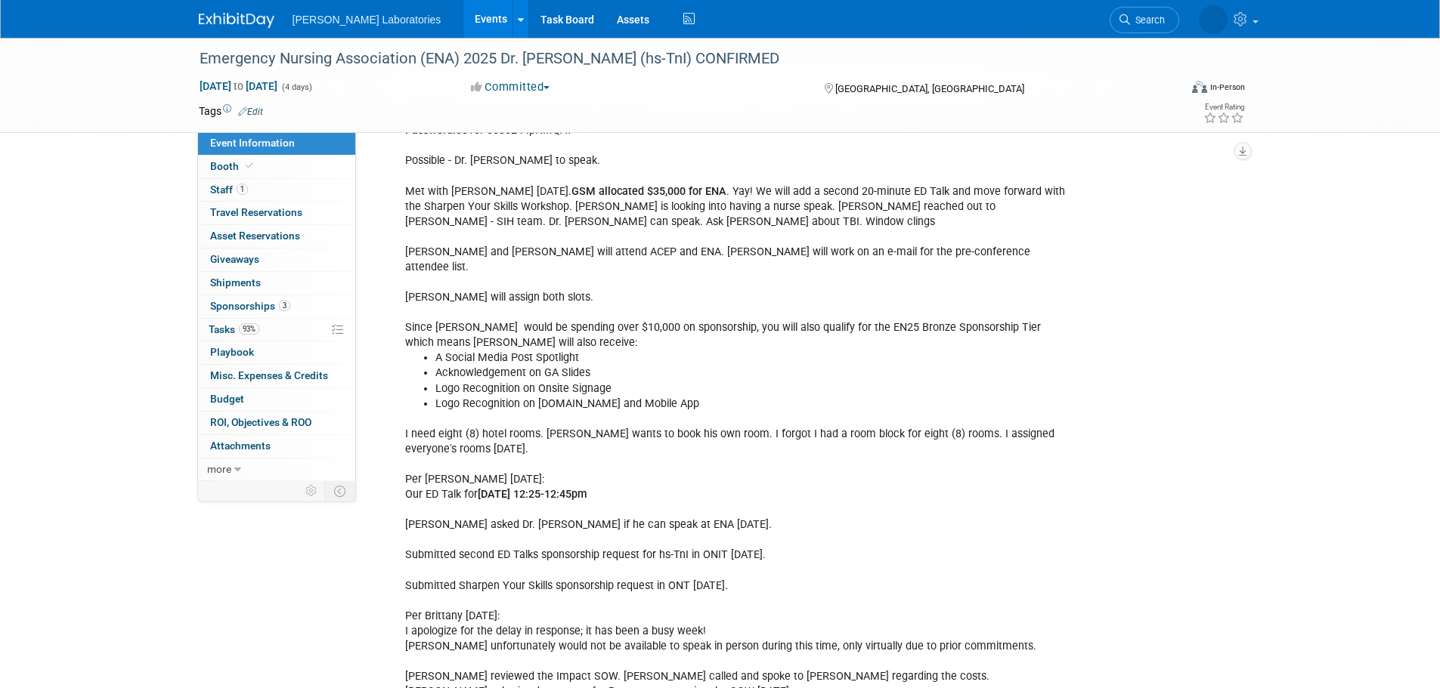
scroll to position [2569, 0]
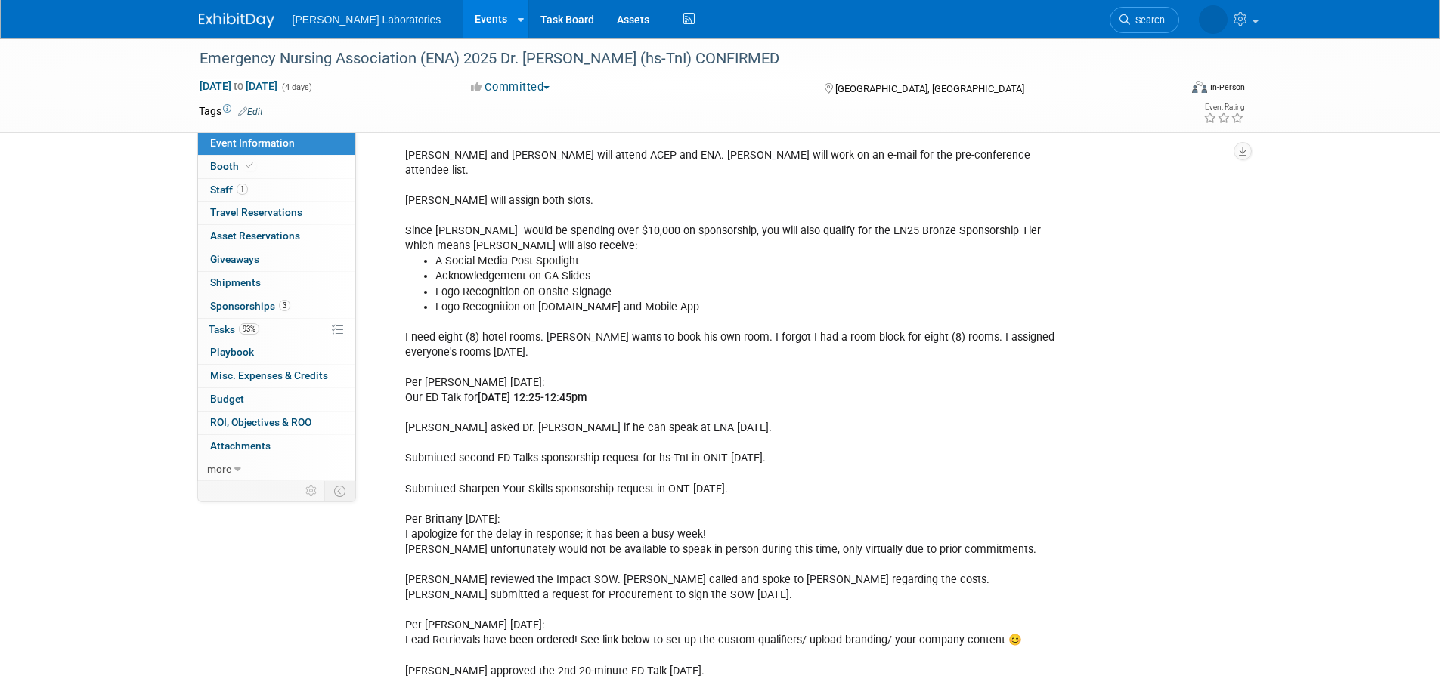
drag, startPoint x: 626, startPoint y: 351, endPoint x: 696, endPoint y: 351, distance: 70.3
click at [586, 391] on b "Thursday, September 18 from 12:25-12:45pm" at bounding box center [532, 397] width 109 height 13
copy b "12:25-12:45pm"
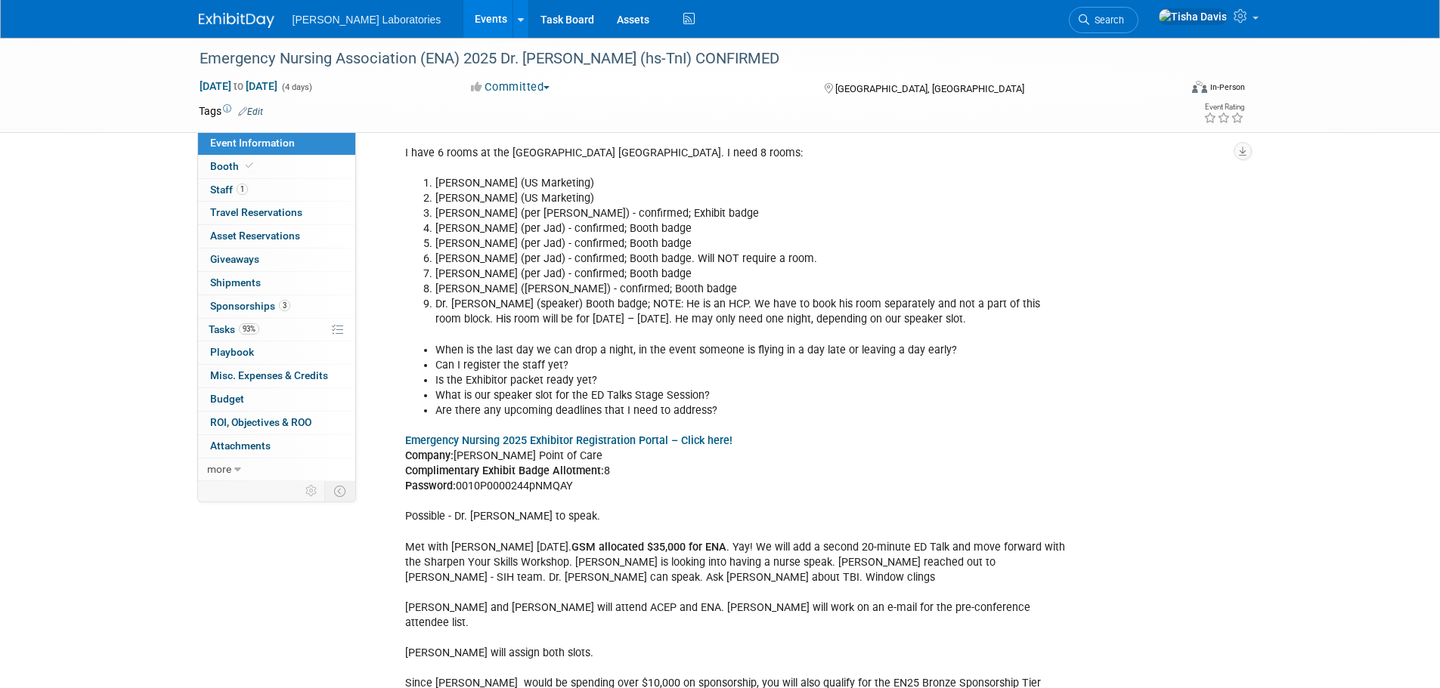
scroll to position [2115, 0]
click at [283, 195] on link "1 Staff 1" at bounding box center [276, 190] width 157 height 23
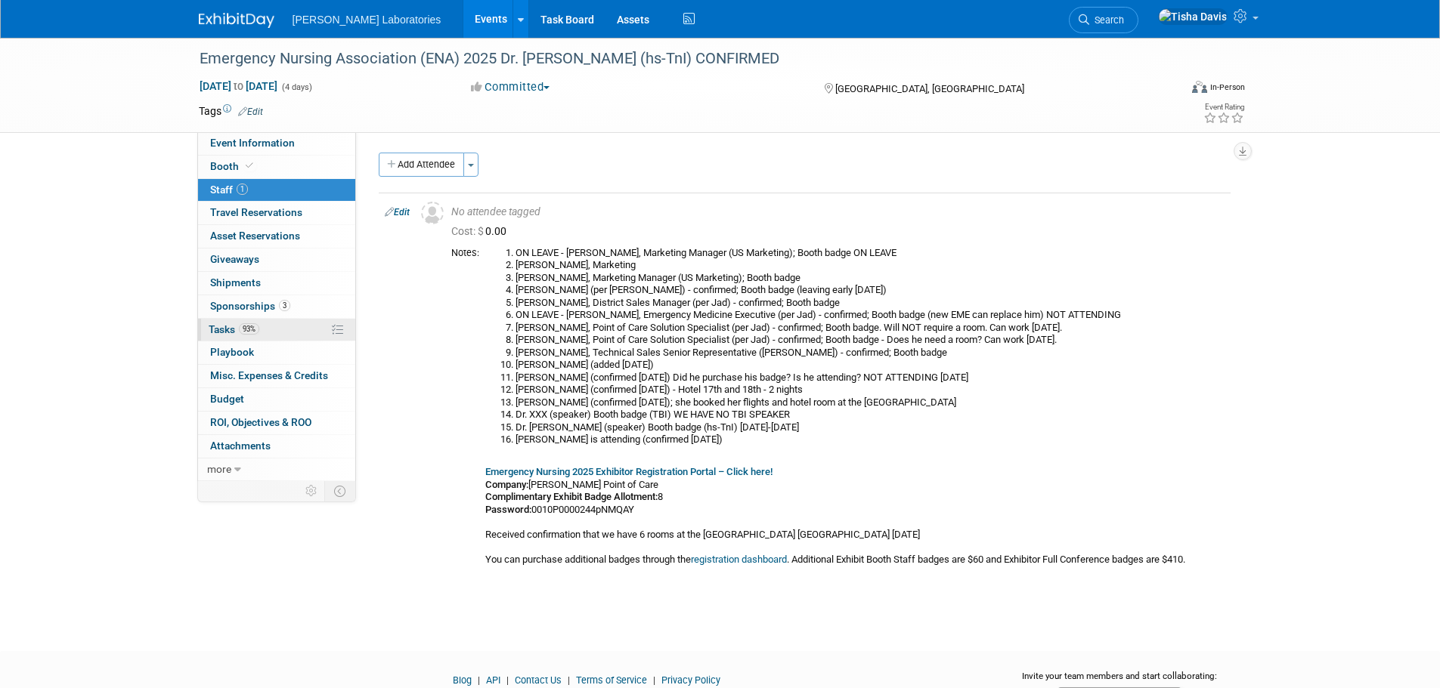
click at [230, 333] on span "Tasks 93%" at bounding box center [234, 329] width 51 height 12
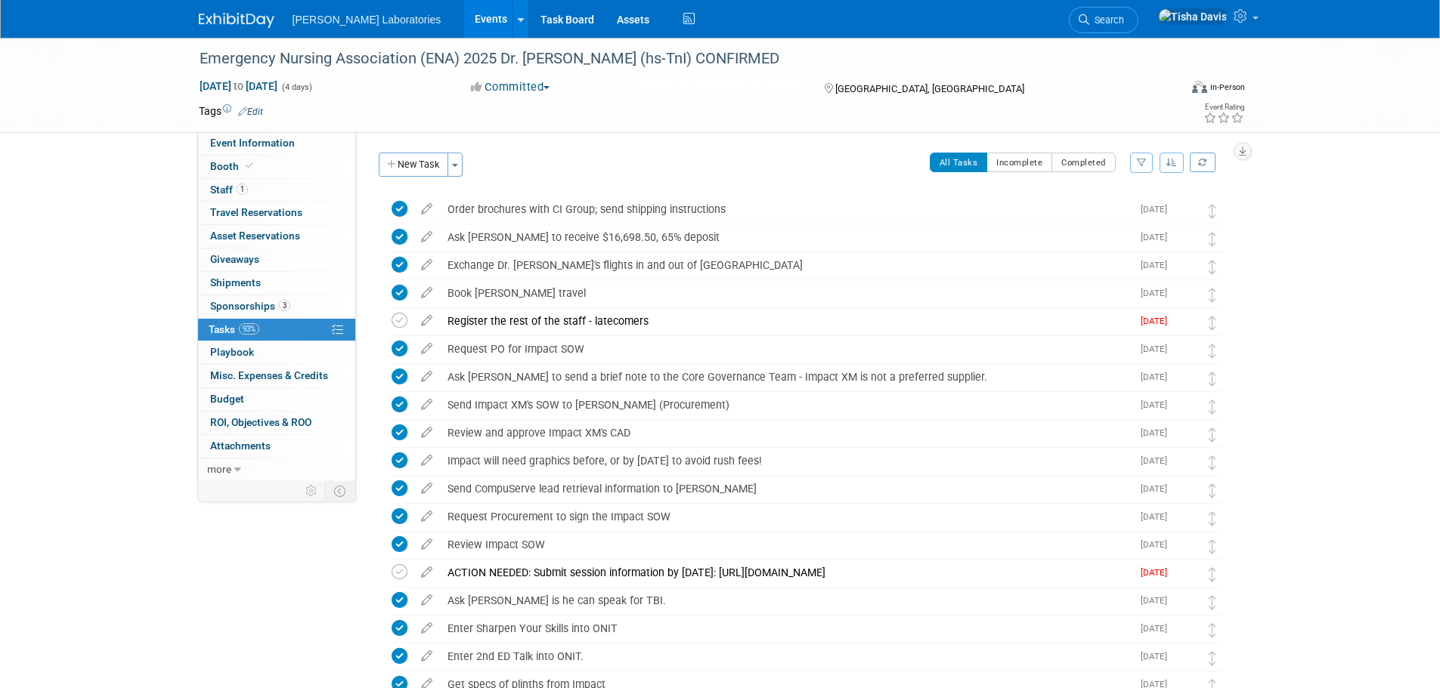
click at [265, 308] on span "Sponsorships 3" at bounding box center [250, 306] width 80 height 12
